Goal: Use online tool/utility

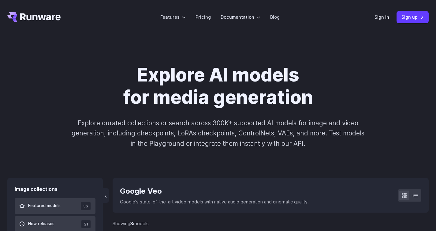
scroll to position [113, 0]
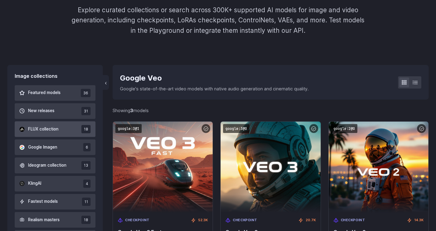
click at [69, 130] on button "FLUX collection 18" at bounding box center [55, 129] width 81 height 16
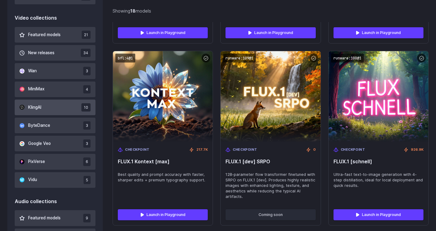
scroll to position [559, 0]
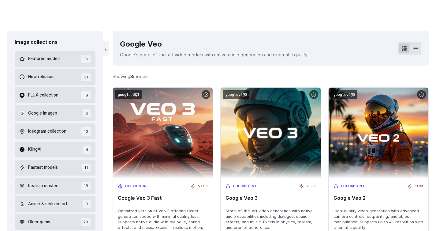
scroll to position [224, 0]
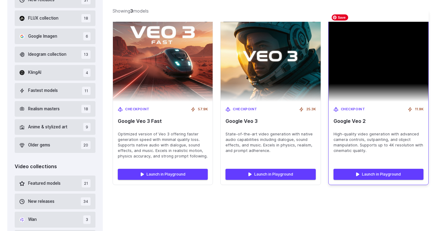
click at [373, 78] on img at bounding box center [379, 56] width 100 height 91
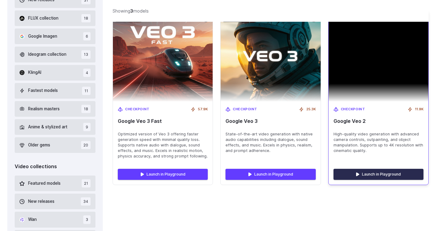
click at [391, 170] on link "Launch in Playground" at bounding box center [379, 174] width 90 height 11
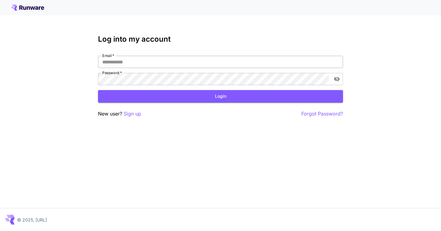
click at [168, 66] on input "Email   *" at bounding box center [220, 62] width 245 height 12
